Goal: Task Accomplishment & Management: Complete application form

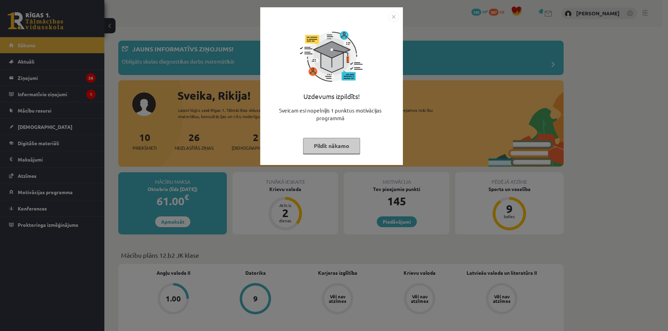
click at [393, 16] on img "Close" at bounding box center [393, 16] width 10 height 10
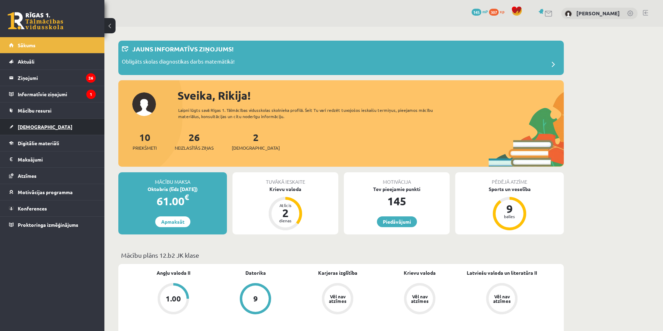
click at [30, 125] on span "[DEMOGRAPHIC_DATA]" at bounding box center [45, 127] width 55 height 6
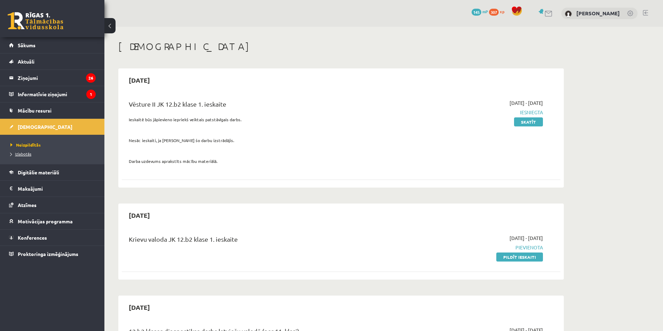
click at [27, 152] on span "Izlabotās" at bounding box center [20, 154] width 21 height 6
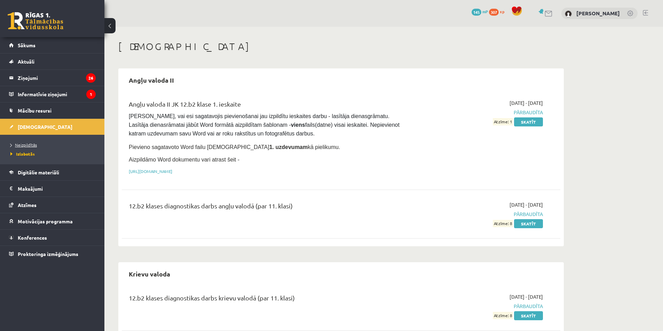
click at [31, 143] on span "Neizpildītās" at bounding box center [23, 145] width 26 height 6
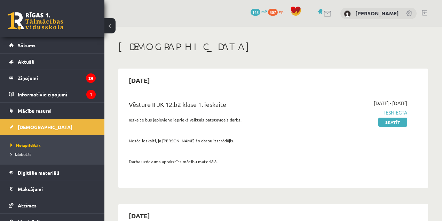
drag, startPoint x: 637, startPoint y: 2, endPoint x: 328, endPoint y: 56, distance: 313.5
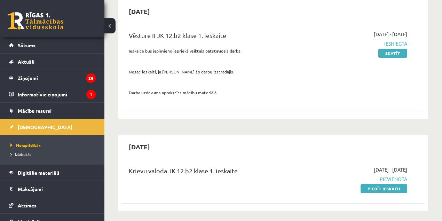
scroll to position [69, 0]
click at [387, 189] on link "Pildīt ieskaiti" at bounding box center [383, 188] width 47 height 9
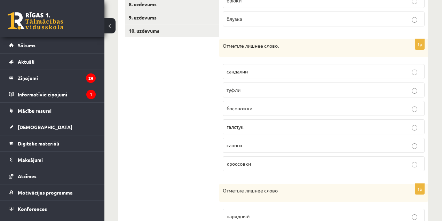
scroll to position [219, 0]
click at [376, 124] on p "галстук" at bounding box center [323, 126] width 194 height 7
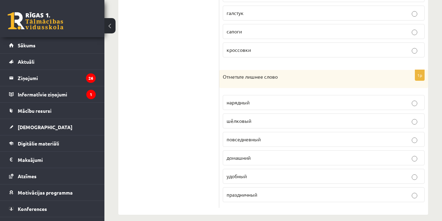
scroll to position [321, 0]
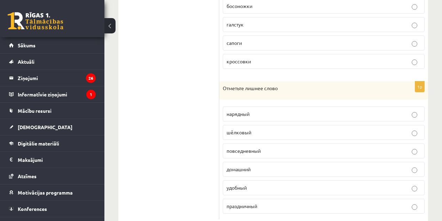
click at [416, 133] on label "шёлковый" at bounding box center [324, 132] width 202 height 15
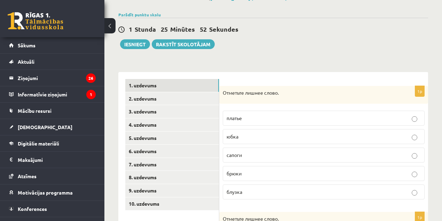
scroll to position [46, 0]
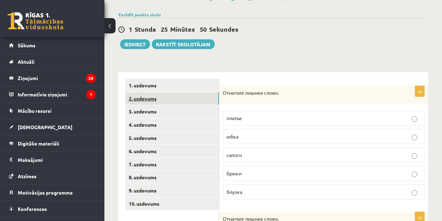
click at [145, 97] on link "2. uzdevums" at bounding box center [172, 98] width 94 height 13
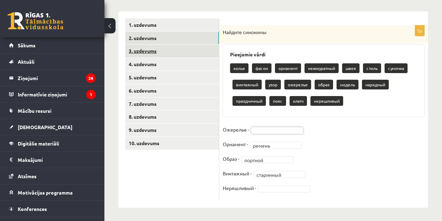
click at [143, 50] on link "3. uzdevums" at bounding box center [172, 51] width 94 height 13
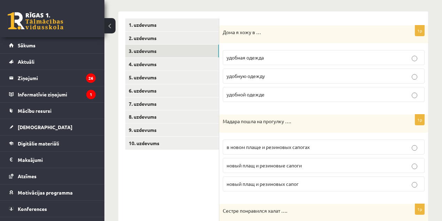
click at [261, 93] on span "удобной одежде" at bounding box center [245, 94] width 38 height 6
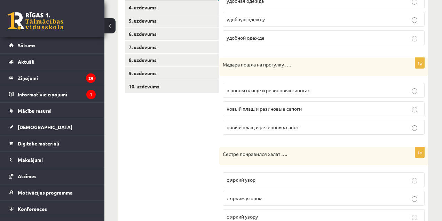
scroll to position [163, 0]
click at [267, 83] on label "в новом плаще и резиновых сапогах" at bounding box center [324, 89] width 202 height 15
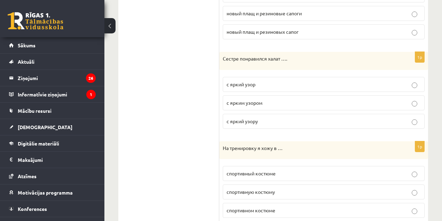
scroll to position [259, 0]
click at [258, 104] on p "с ярким узором" at bounding box center [323, 102] width 194 height 7
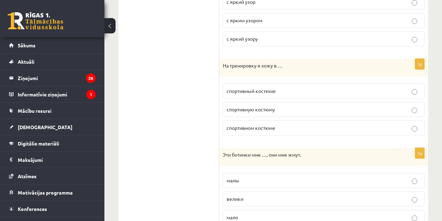
scroll to position [341, 0]
click at [274, 124] on span "спортивном костюме" at bounding box center [250, 127] width 49 height 6
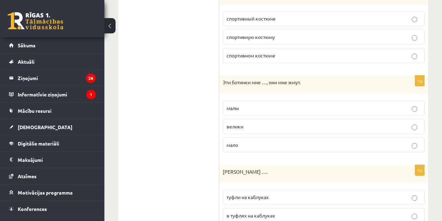
scroll to position [414, 0]
click at [264, 104] on p "малы" at bounding box center [323, 107] width 194 height 7
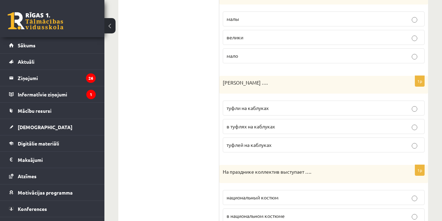
scroll to position [503, 0]
click at [267, 105] on span "туфли на каблуках" at bounding box center [247, 107] width 42 height 6
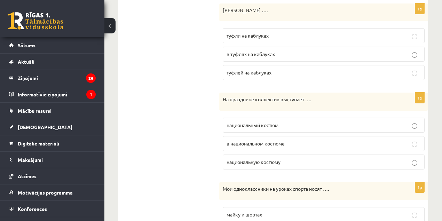
scroll to position [575, 0]
click at [247, 140] on span "в национальном костюме" at bounding box center [255, 143] width 58 height 6
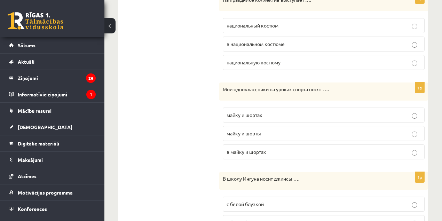
scroll to position [675, 0]
click at [256, 131] on label "майку и шорты" at bounding box center [324, 132] width 202 height 15
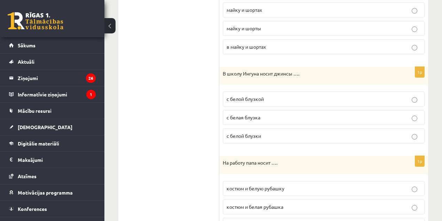
scroll to position [779, 0]
click at [268, 95] on p "с белой блузкой" at bounding box center [323, 98] width 194 height 7
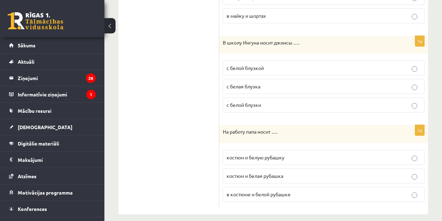
click at [256, 154] on span "костюм и белую рубашку" at bounding box center [255, 157] width 58 height 6
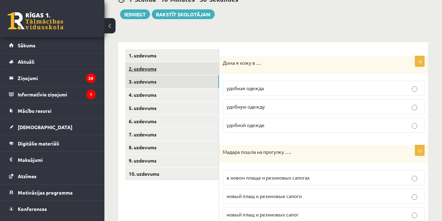
scroll to position [68, 0]
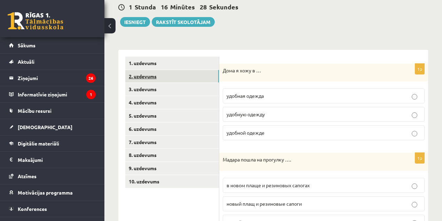
click at [160, 74] on link "2. uzdevums" at bounding box center [172, 76] width 94 height 13
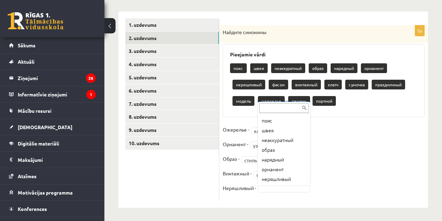
scroll to position [8, 0]
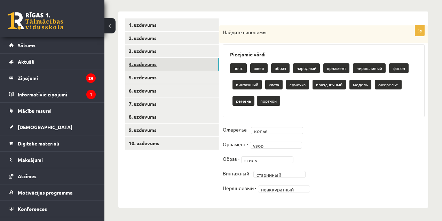
click at [150, 63] on link "4. uzdevums" at bounding box center [172, 64] width 94 height 13
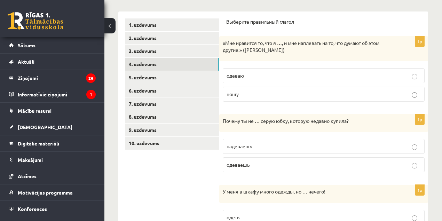
click at [244, 93] on p "ношу" at bounding box center [323, 93] width 194 height 7
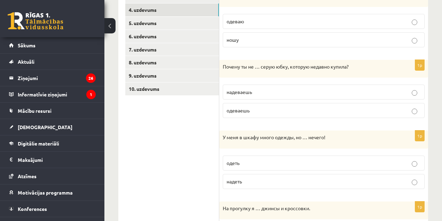
scroll to position [161, 0]
click at [239, 89] on span "надеваешь" at bounding box center [238, 91] width 25 height 6
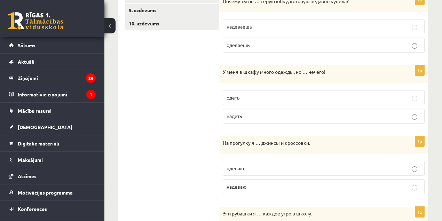
scroll to position [226, 0]
click at [246, 114] on p "надеть" at bounding box center [323, 115] width 194 height 7
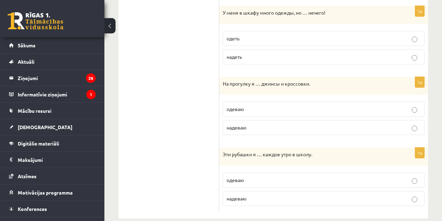
scroll to position [294, 0]
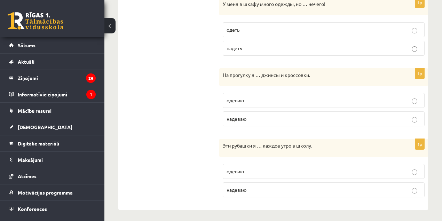
click at [252, 32] on p "одеть" at bounding box center [323, 29] width 194 height 7
click at [244, 97] on span "одеваю" at bounding box center [234, 100] width 17 height 6
click at [244, 188] on span "надеваю" at bounding box center [236, 189] width 20 height 6
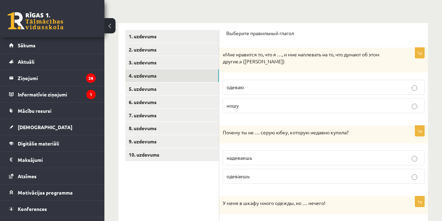
scroll to position [72, 0]
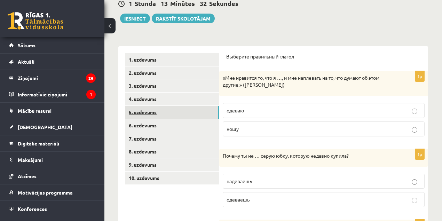
click at [137, 112] on link "5. uzdevums" at bounding box center [172, 112] width 94 height 13
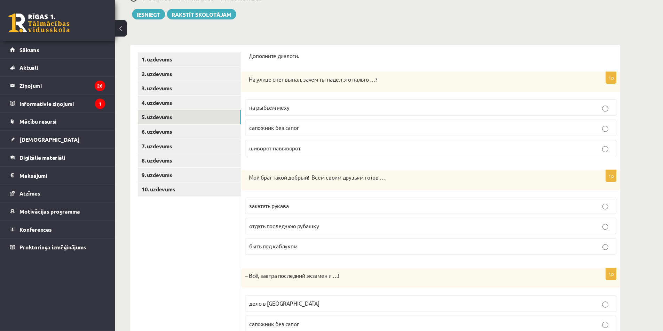
scroll to position [78, 0]
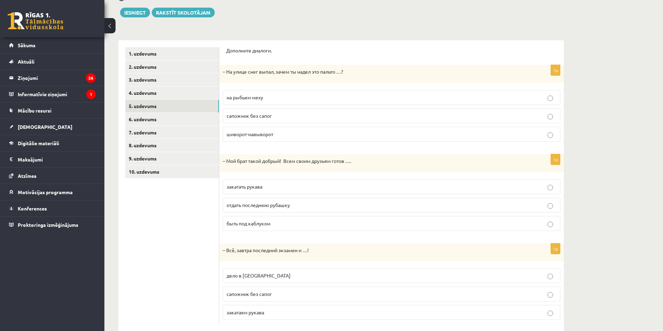
drag, startPoint x: 438, startPoint y: 1, endPoint x: 453, endPoint y: 45, distance: 46.9
click at [441, 45] on div "Дополните диалоги. 1p – На улице снег выпал, зачем ты надел это пальто …? на ры…" at bounding box center [391, 186] width 344 height 292
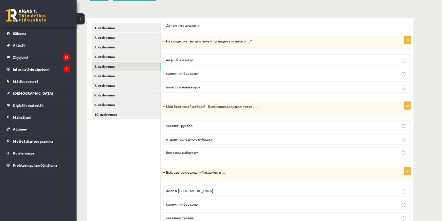
scroll to position [93, 0]
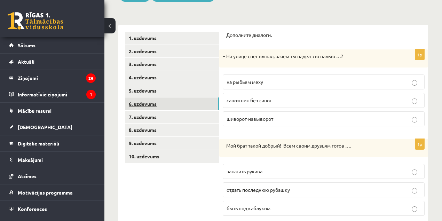
drag, startPoint x: 667, startPoint y: 0, endPoint x: 145, endPoint y: 102, distance: 532.1
click at [145, 102] on link "6. uzdevums" at bounding box center [172, 103] width 94 height 13
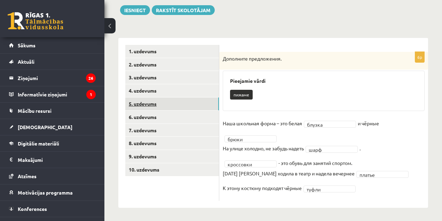
click at [145, 102] on link "5. uzdevums" at bounding box center [172, 103] width 94 height 13
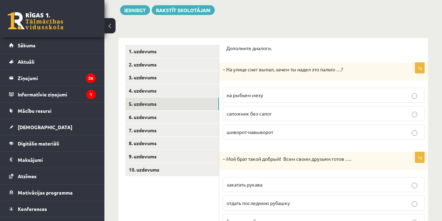
click at [289, 94] on p "на рыбьем меху" at bounding box center [323, 94] width 194 height 7
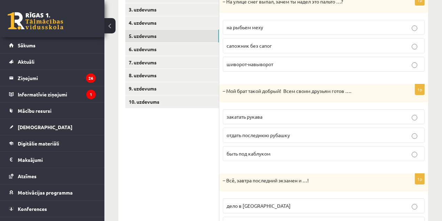
scroll to position [148, 0]
click at [290, 133] on span "отдать последнюю рубашку" at bounding box center [257, 134] width 63 height 6
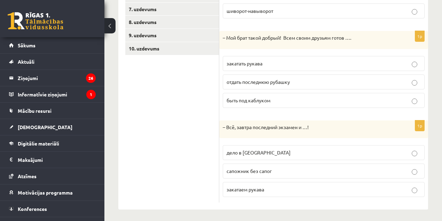
click at [289, 152] on p "дело в [GEOGRAPHIC_DATA]" at bounding box center [323, 152] width 194 height 7
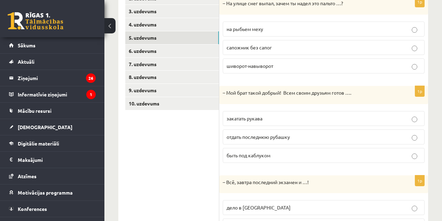
scroll to position [146, 0]
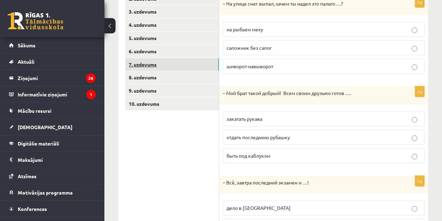
click at [145, 64] on link "7. uzdevums" at bounding box center [172, 64] width 94 height 13
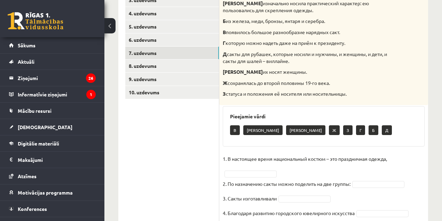
scroll to position [182, 0]
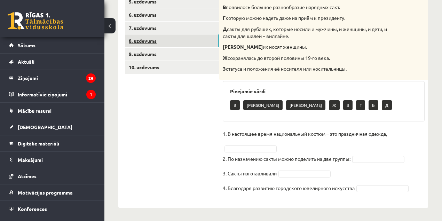
click at [140, 36] on link "8. uzdevums" at bounding box center [172, 40] width 94 height 13
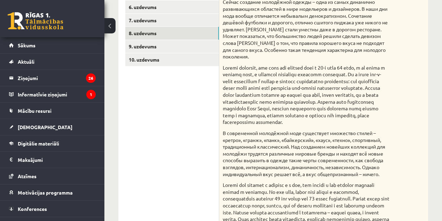
scroll to position [119, 0]
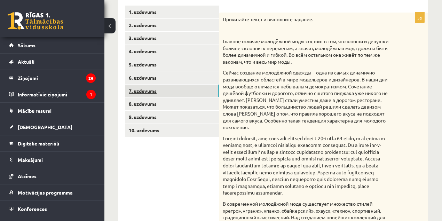
click at [161, 92] on link "7. uzdevums" at bounding box center [172, 91] width 94 height 13
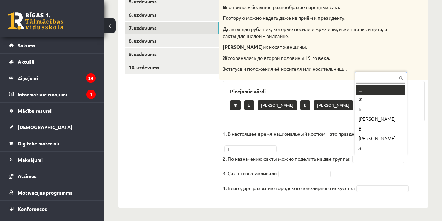
scroll to position [8, 0]
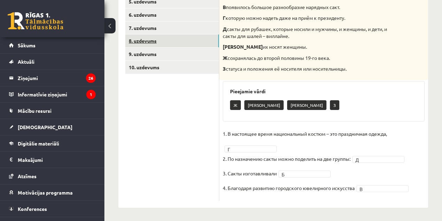
click at [152, 43] on link "8. uzdevums" at bounding box center [172, 40] width 94 height 13
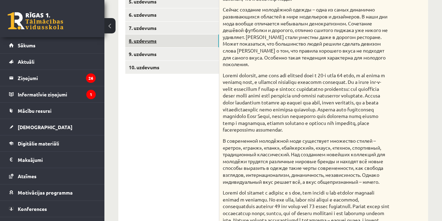
click at [152, 43] on link "8. uzdevums" at bounding box center [172, 40] width 94 height 13
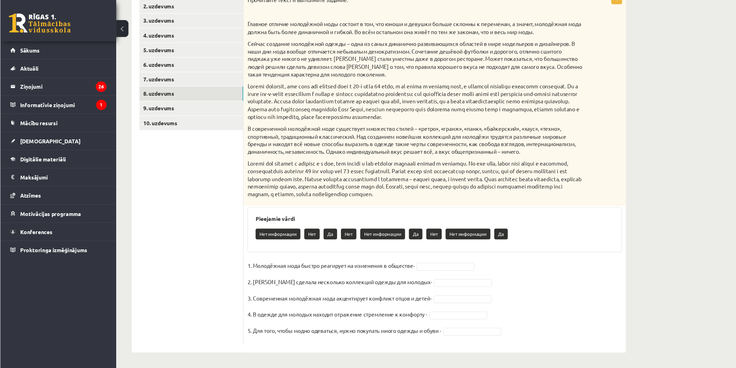
scroll to position [102, 0]
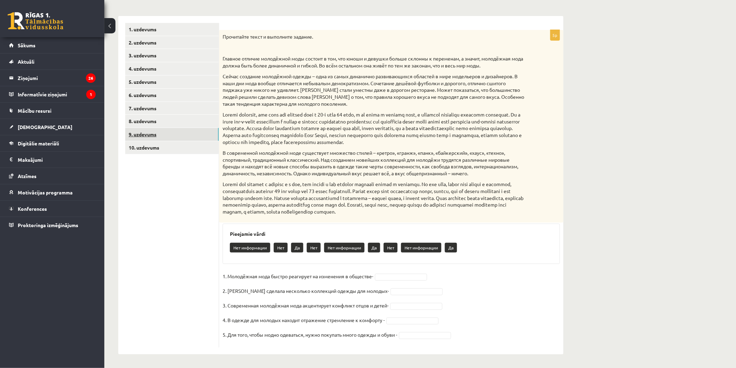
click at [147, 133] on link "9. uzdevums" at bounding box center [172, 134] width 94 height 13
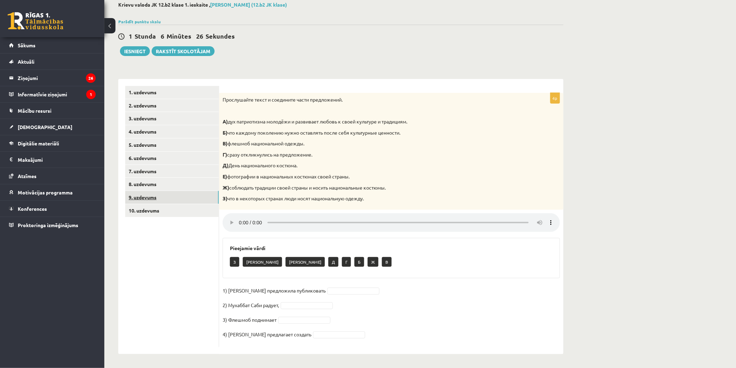
scroll to position [39, 0]
click at [138, 210] on link "10. uzdevums" at bounding box center [172, 210] width 94 height 13
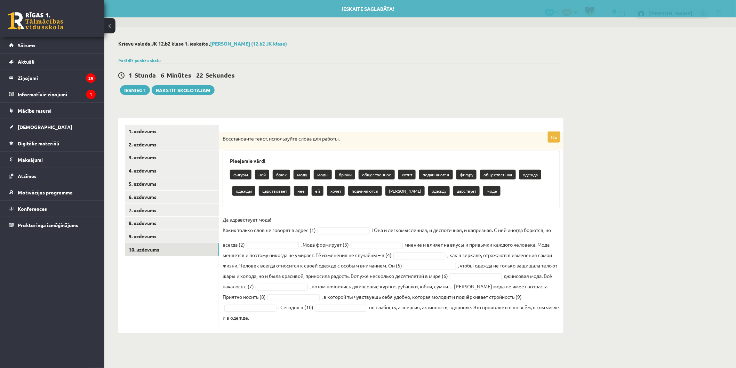
scroll to position [0, 0]
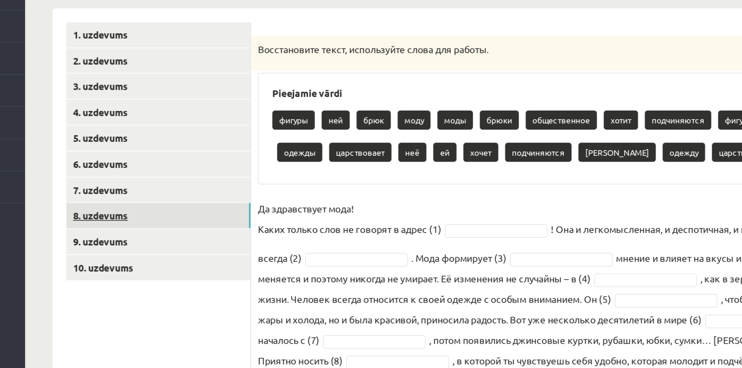
click at [142, 220] on link "8. uzdevums" at bounding box center [172, 223] width 94 height 13
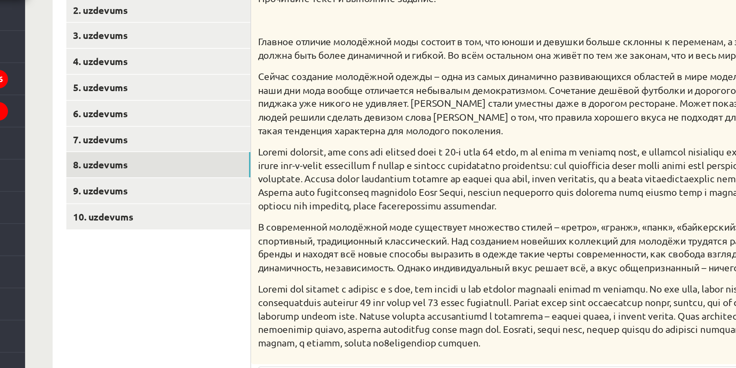
scroll to position [102, 0]
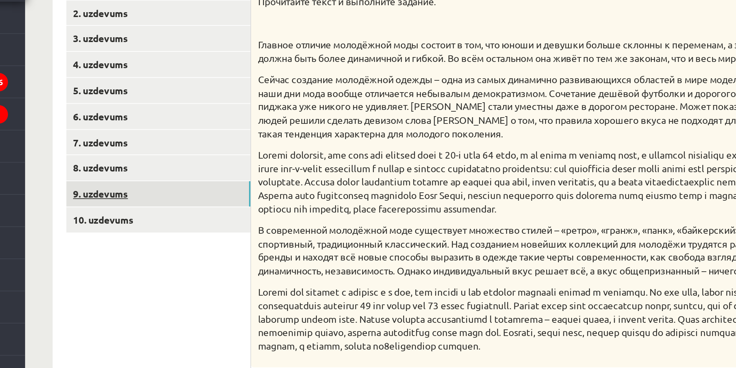
click at [149, 134] on link "9. uzdevums" at bounding box center [172, 134] width 94 height 13
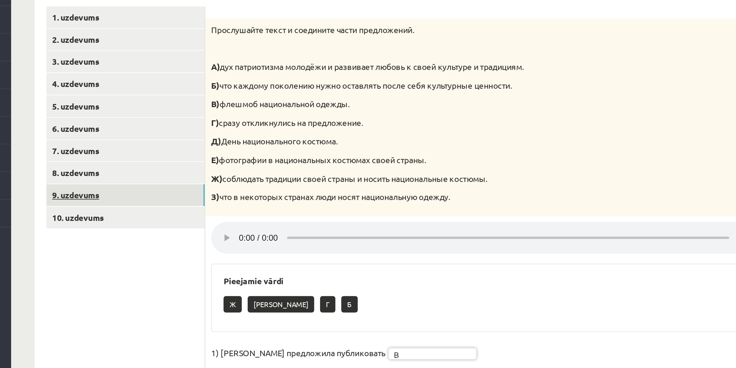
scroll to position [38, 0]
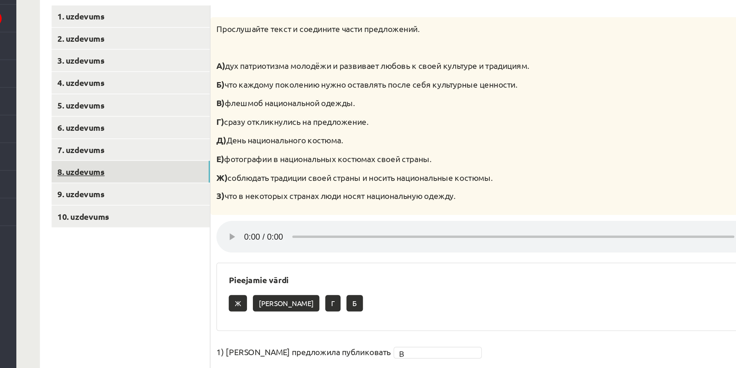
click at [137, 180] on link "8. uzdevums" at bounding box center [172, 184] width 94 height 13
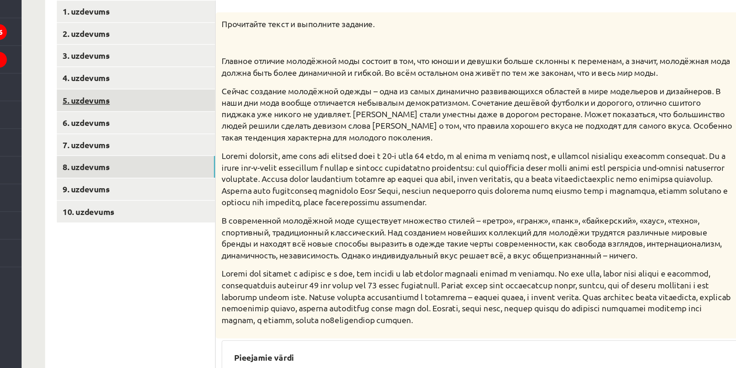
scroll to position [65, 0]
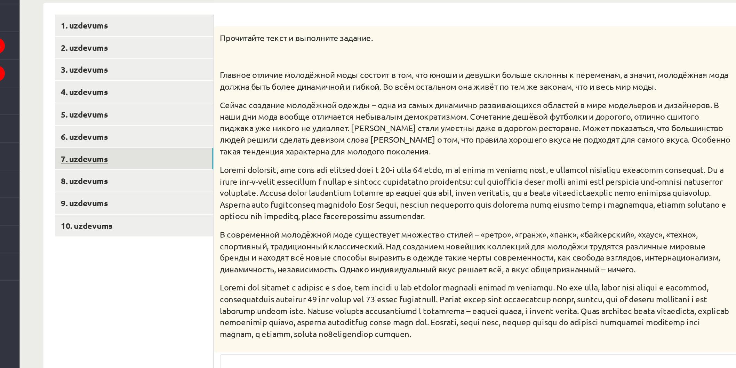
click at [147, 146] on link "7. uzdevums" at bounding box center [172, 144] width 94 height 13
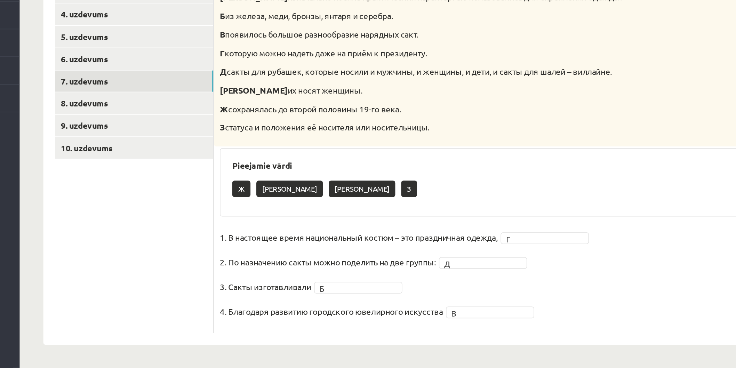
scroll to position [11, 0]
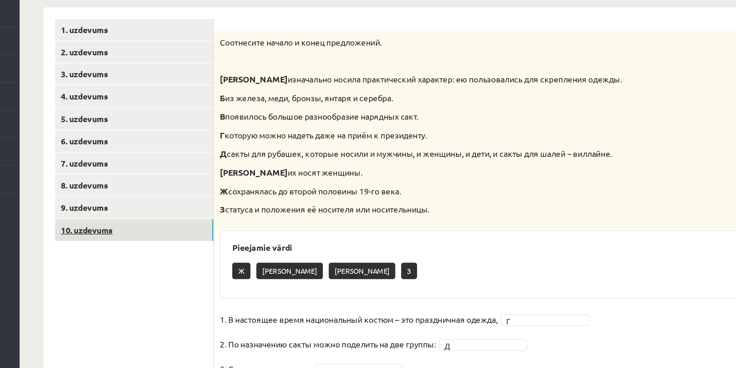
click at [144, 220] on link "10. uzdevums" at bounding box center [172, 238] width 94 height 13
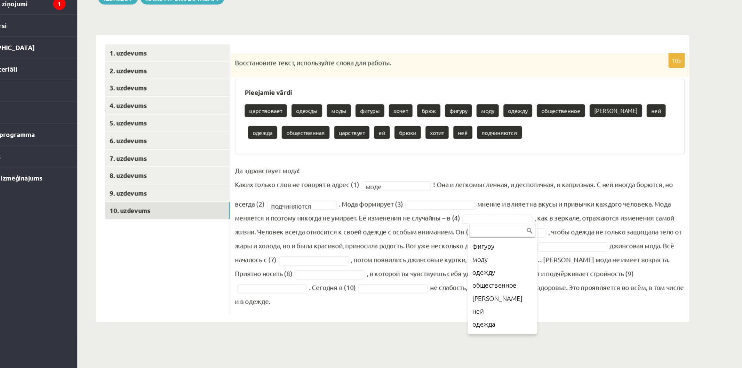
scroll to position [68, 0]
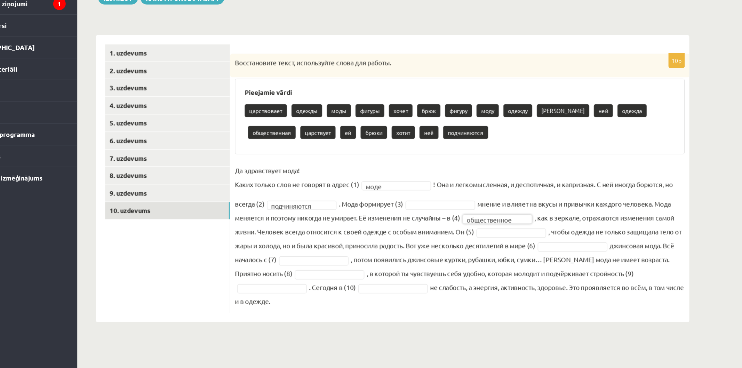
click at [423, 220] on fieldset "**********" at bounding box center [391, 268] width 337 height 109
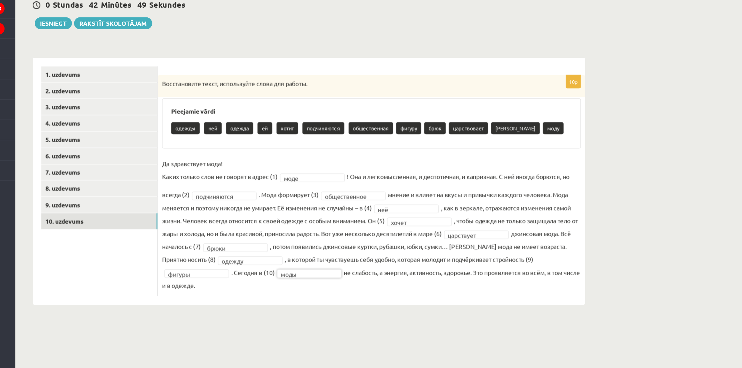
scroll to position [0, 0]
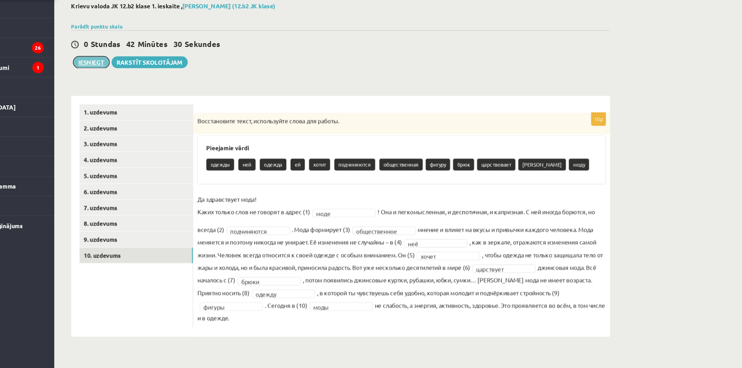
click at [134, 88] on button "Iesniegt" at bounding box center [135, 90] width 30 height 10
click at [138, 89] on button "Iesniegt" at bounding box center [135, 90] width 30 height 10
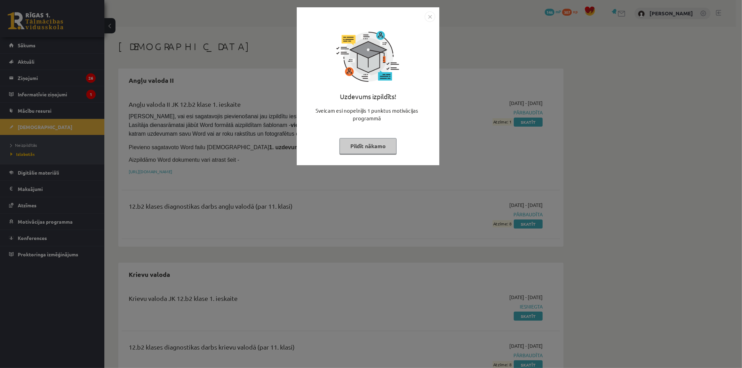
click at [426, 14] on img "Close" at bounding box center [430, 16] width 10 height 10
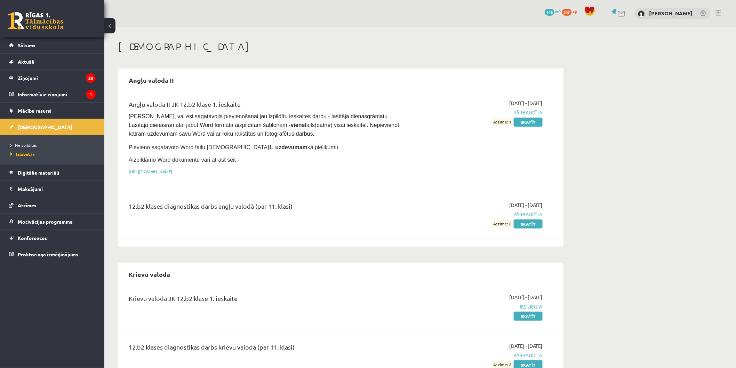
click at [721, 11] on link at bounding box center [718, 13] width 5 height 6
